Goal: Task Accomplishment & Management: Manage account settings

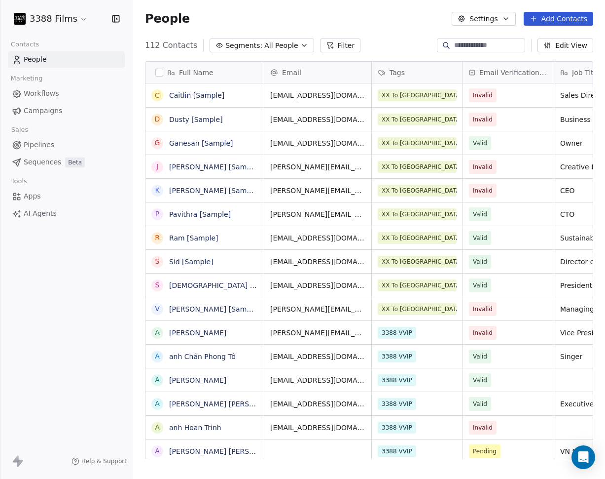
scroll to position [421, 472]
click at [67, 18] on html "3388 Films Contacts People Marketing Workflows Campaigns Sales Pipelines Sequen…" at bounding box center [302, 239] width 605 height 479
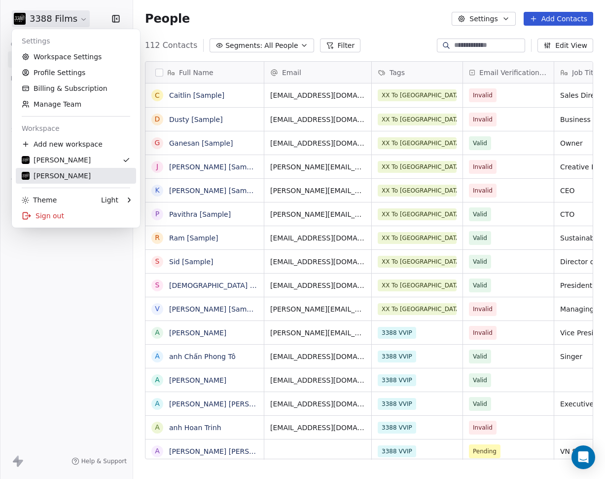
click at [66, 175] on div "[PERSON_NAME]" at bounding box center [56, 176] width 69 height 10
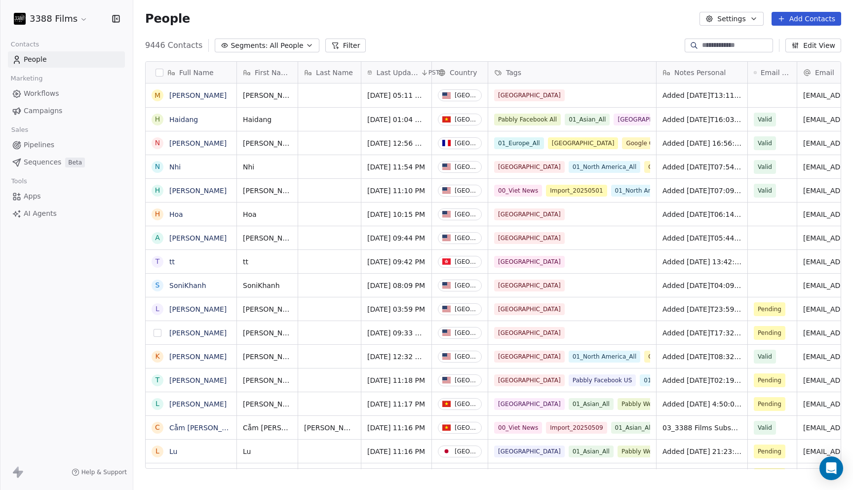
click at [156, 333] on button "grid" at bounding box center [157, 333] width 8 height 8
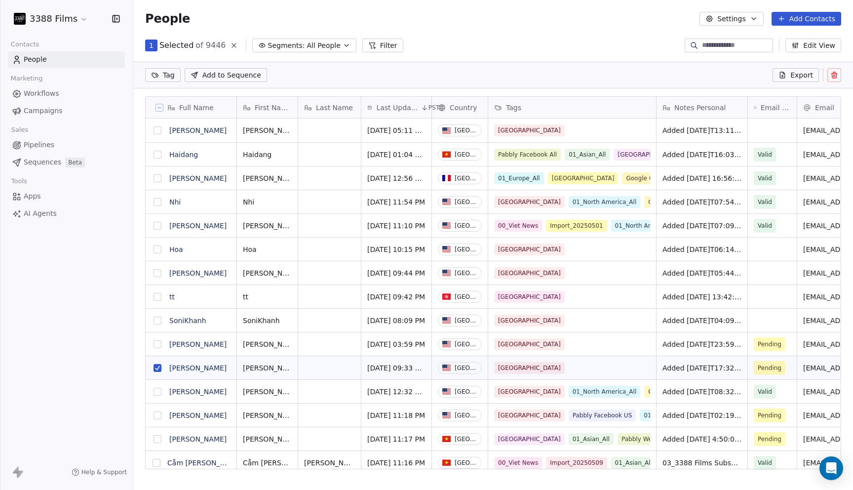
click at [157, 342] on button "grid" at bounding box center [157, 344] width 8 height 8
click at [157, 317] on button "grid" at bounding box center [157, 320] width 8 height 8
click at [159, 272] on button "grid" at bounding box center [157, 273] width 8 height 8
click at [158, 251] on button "grid" at bounding box center [157, 249] width 8 height 8
click at [159, 131] on button "grid" at bounding box center [157, 130] width 8 height 8
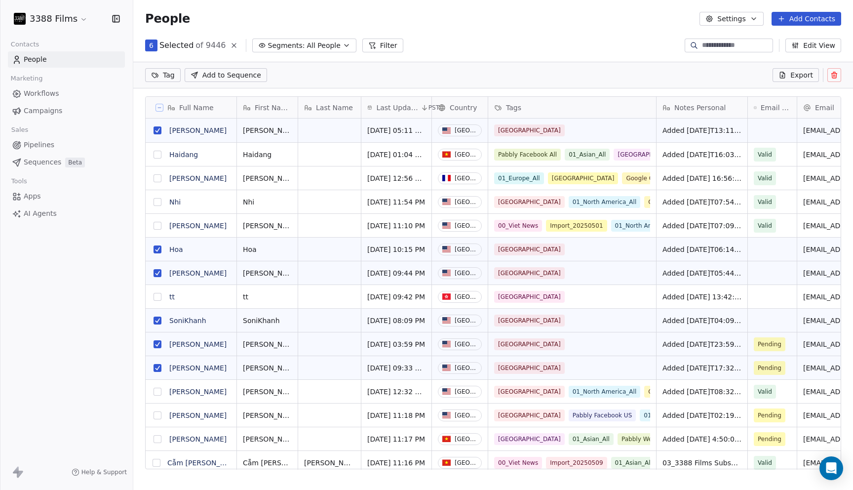
click at [171, 74] on html "3388 Films Contacts People Marketing Workflows Campaigns Sales Pipelines Sequen…" at bounding box center [426, 245] width 853 height 490
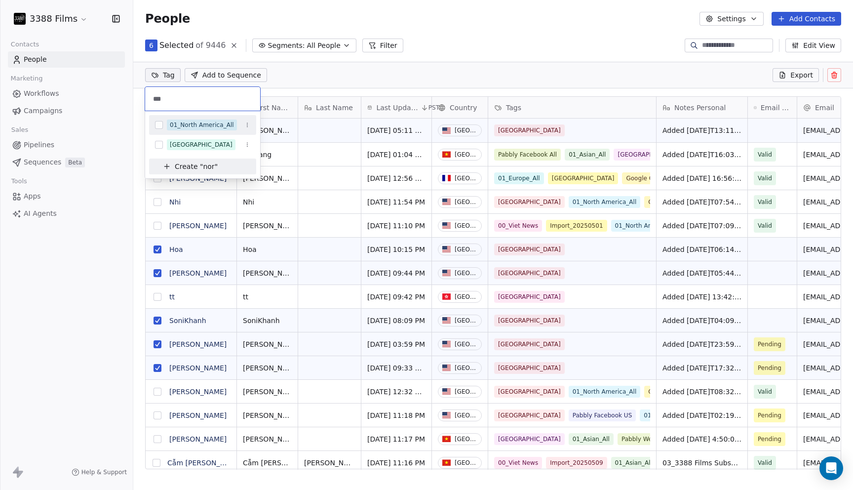
type input "***"
click at [190, 122] on div "01_North America_All" at bounding box center [202, 124] width 64 height 9
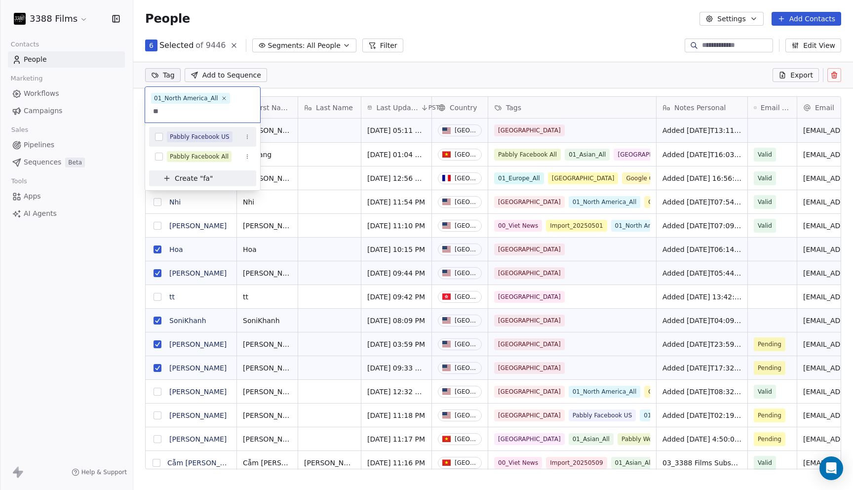
type input "**"
click at [196, 136] on div "Pabbly Facebook US" at bounding box center [200, 136] width 60 height 9
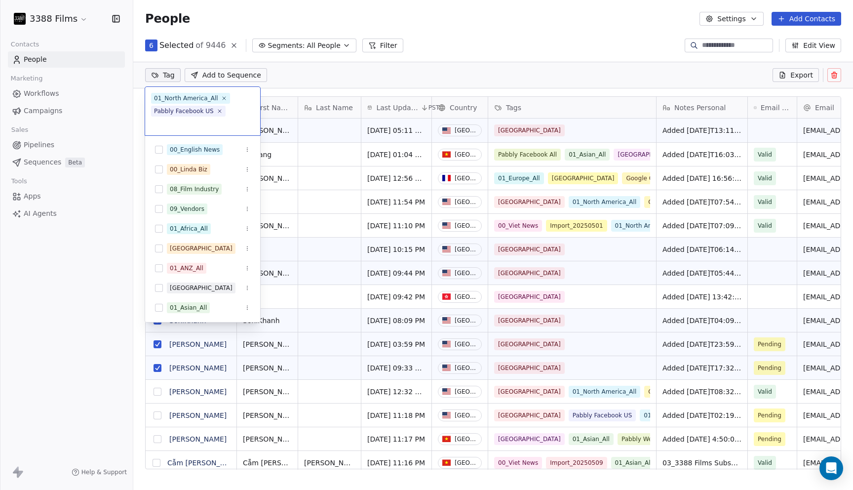
click at [543, 28] on html "3388 Films Contacts People Marketing Workflows Campaigns Sales Pipelines Sequen…" at bounding box center [426, 245] width 853 height 490
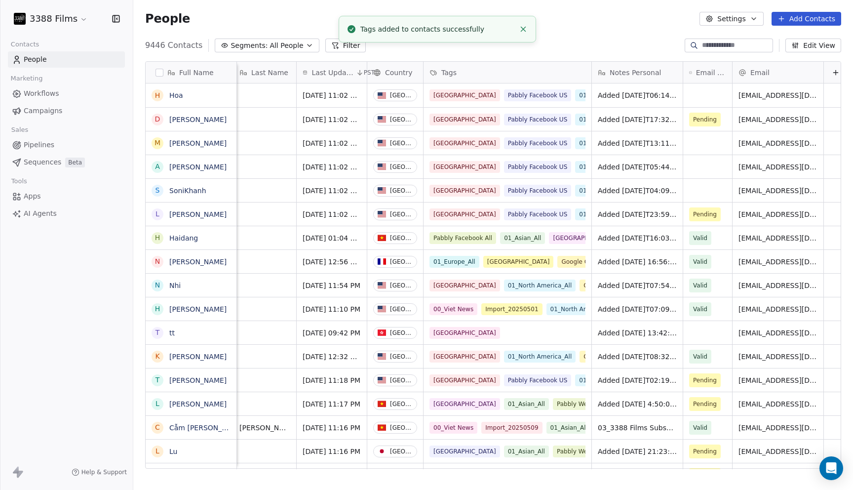
scroll to position [0, 72]
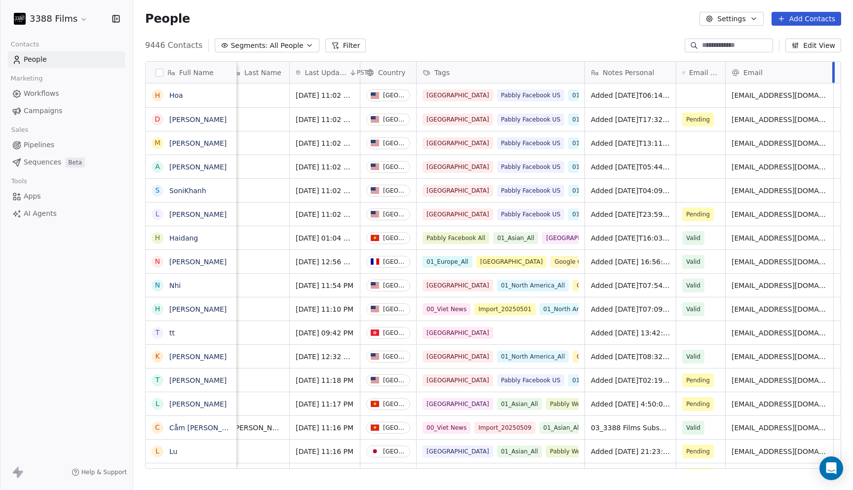
drag, startPoint x: 816, startPoint y: 68, endPoint x: 833, endPoint y: 71, distance: 17.1
click at [605, 71] on div at bounding box center [833, 72] width 2 height 21
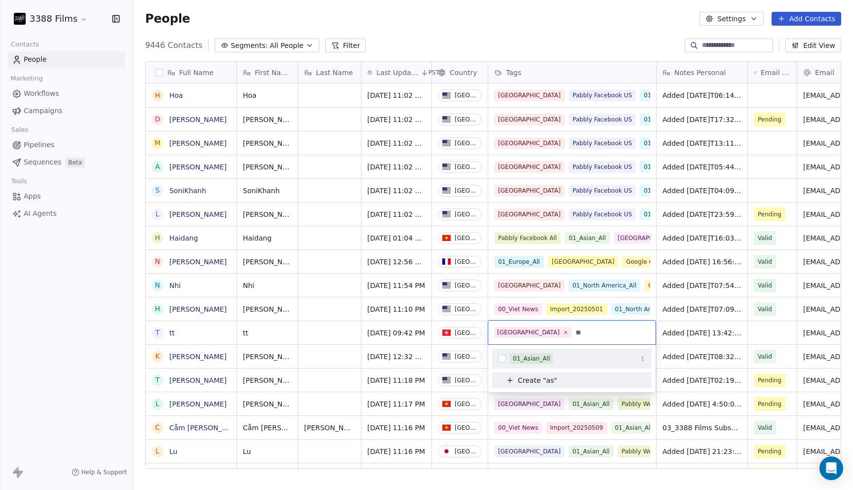
type input "**"
click at [536, 358] on div "01_Asian_All" at bounding box center [531, 358] width 37 height 9
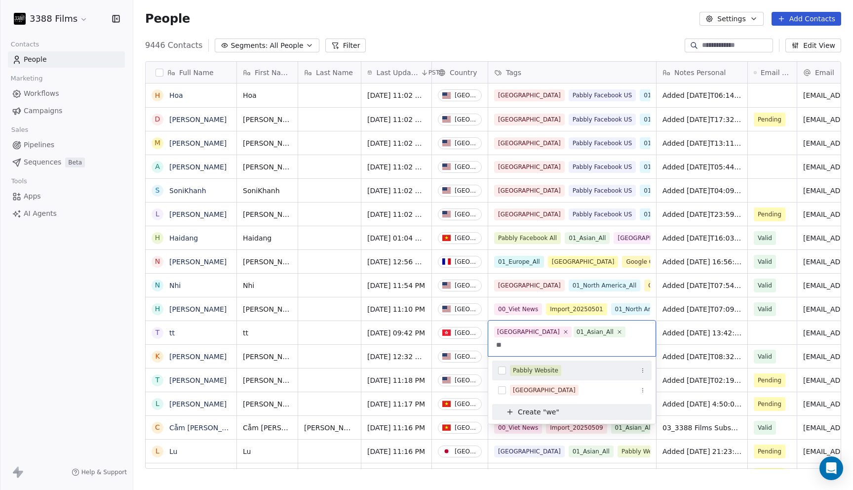
type input "**"
click at [530, 366] on div "Pabbly Website" at bounding box center [535, 370] width 45 height 9
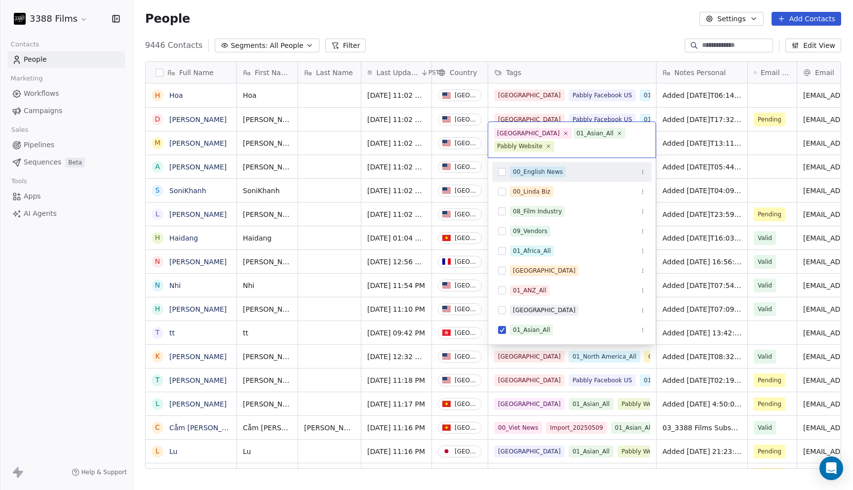
click at [569, 37] on html "3388 Films Contacts People Marketing Workflows Campaigns Sales Pipelines Sequen…" at bounding box center [426, 245] width 853 height 490
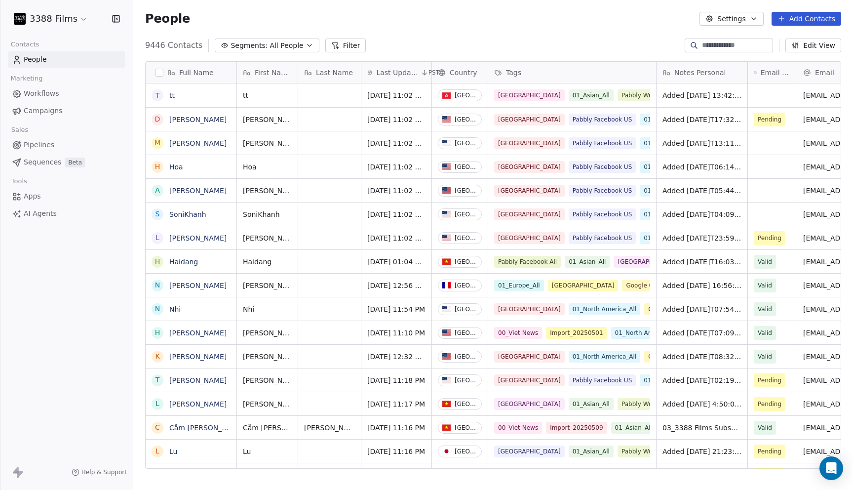
click at [549, 27] on div "People Settings Add Contacts" at bounding box center [492, 19] width 719 height 38
